Goal: Task Accomplishment & Management: Manage account settings

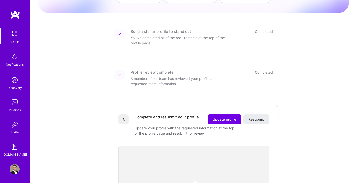
scroll to position [52, 0]
click at [225, 117] on span "Update profile" at bounding box center [225, 119] width 24 height 5
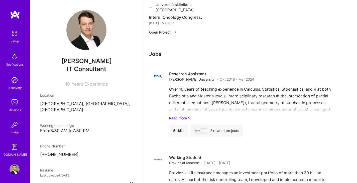
scroll to position [738, 0]
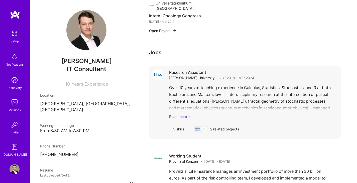
click at [186, 116] on link "Read more" at bounding box center [253, 116] width 168 height 5
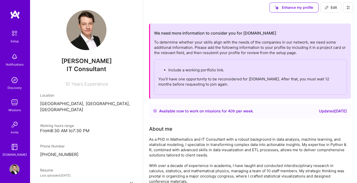
scroll to position [0, 0]
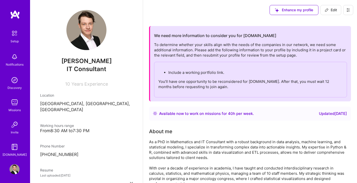
click at [331, 7] on button "Edit" at bounding box center [331, 10] width 21 height 10
select select "DE"
select select "Right Now"
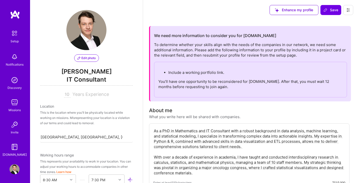
scroll to position [202, 0]
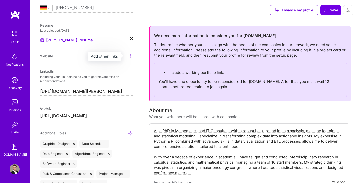
click at [128, 57] on icon at bounding box center [130, 55] width 5 height 5
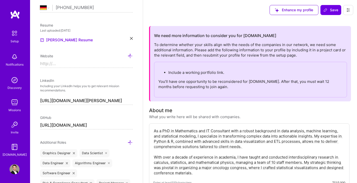
click at [88, 66] on input at bounding box center [86, 64] width 93 height 8
paste input "[URL][DOMAIN_NAME]"
click at [70, 64] on input "https://[URL][DOMAIN_NAME]" at bounding box center [86, 64] width 93 height 8
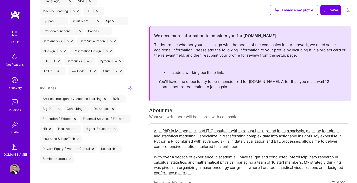
scroll to position [461, 0]
type input "[URL][DOMAIN_NAME]"
drag, startPoint x: 206, startPoint y: 73, endPoint x: 228, endPoint y: 70, distance: 22.0
click at [228, 70] on p "Include a working portfolio link." at bounding box center [255, 72] width 174 height 5
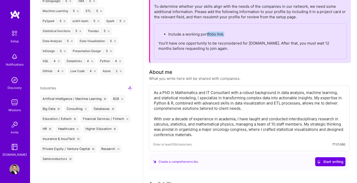
scroll to position [0, 0]
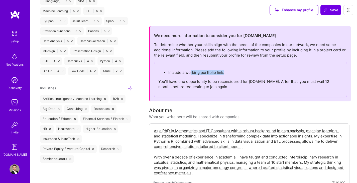
drag, startPoint x: 190, startPoint y: 73, endPoint x: 228, endPoint y: 73, distance: 37.6
click at [228, 73] on p "Include a working portfolio link." at bounding box center [255, 72] width 174 height 5
click at [231, 75] on p "Include a working portfolio link." at bounding box center [255, 72] width 174 height 5
drag, startPoint x: 167, startPoint y: 71, endPoint x: 225, endPoint y: 72, distance: 57.9
click at [225, 72] on ul "Include a working portfolio link." at bounding box center [250, 72] width 184 height 5
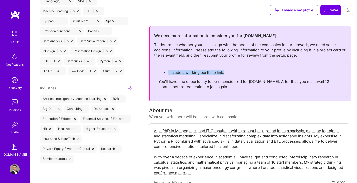
copy p "Include a working portfolio link."
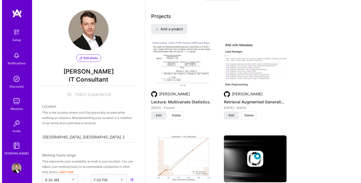
scroll to position [386, 0]
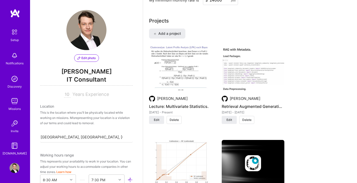
click at [182, 71] on img at bounding box center [180, 68] width 63 height 47
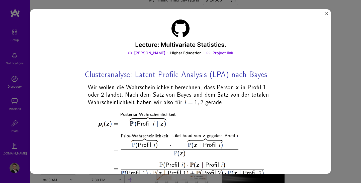
click at [220, 54] on link "Project link" at bounding box center [219, 52] width 27 height 5
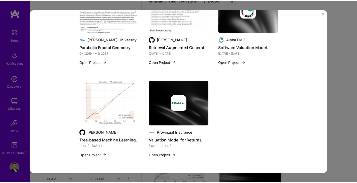
scroll to position [652, 0]
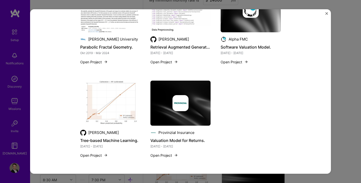
click at [351, 94] on div "Lecture: Multivariate Statistics. [PERSON_NAME] Higher Education Project link R…" at bounding box center [180, 91] width 361 height 183
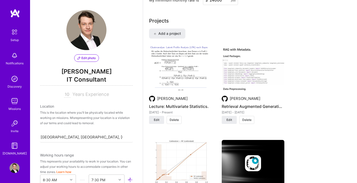
click at [270, 71] on img at bounding box center [253, 68] width 63 height 47
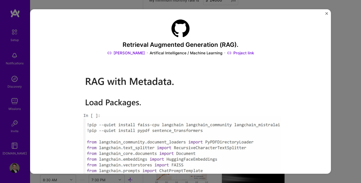
click at [250, 53] on link "Project link" at bounding box center [240, 52] width 27 height 5
click at [325, 14] on div "Retrieval Augmented Generation (RAG). [PERSON_NAME] Artifical Intelligence / Ma…" at bounding box center [180, 91] width 301 height 165
click at [325, 14] on img "Close" at bounding box center [326, 13] width 3 height 3
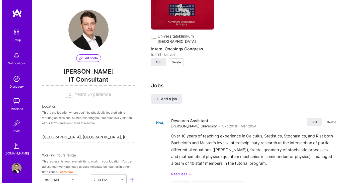
scroll to position [925, 0]
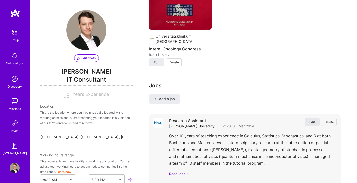
click at [320, 123] on button "Edit" at bounding box center [312, 122] width 15 height 8
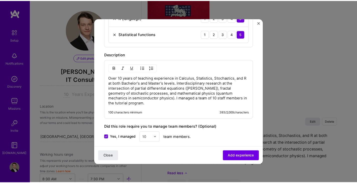
scroll to position [303, 0]
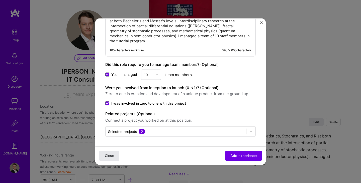
click at [104, 157] on button "Close" at bounding box center [109, 156] width 20 height 10
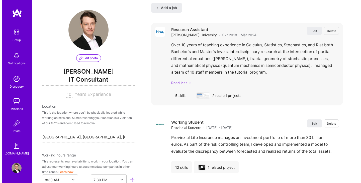
scroll to position [1016, 0]
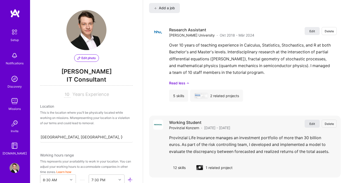
click at [320, 125] on button "Edit" at bounding box center [312, 124] width 15 height 8
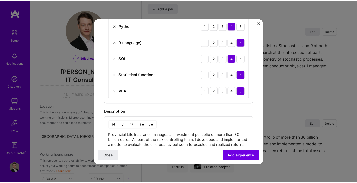
scroll to position [407, 0]
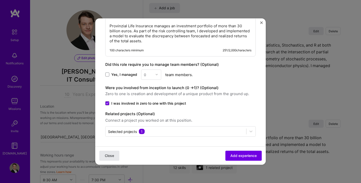
click at [115, 154] on button "Close" at bounding box center [109, 156] width 20 height 10
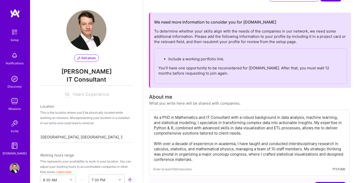
scroll to position [0, 0]
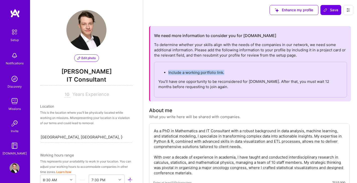
drag, startPoint x: 226, startPoint y: 74, endPoint x: 168, endPoint y: 71, distance: 57.4
click at [168, 71] on ul "Include a working portfolio link." at bounding box center [250, 72] width 184 height 5
copy p "Include a working portfolio link."
